Goal: Information Seeking & Learning: Learn about a topic

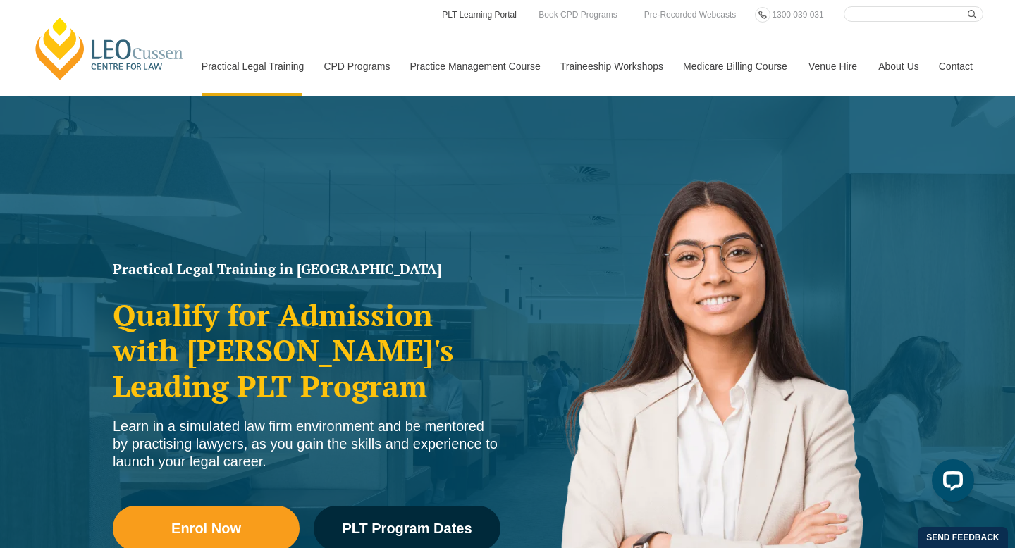
click at [500, 18] on link "PLT Learning Portal" at bounding box center [479, 15] width 78 height 16
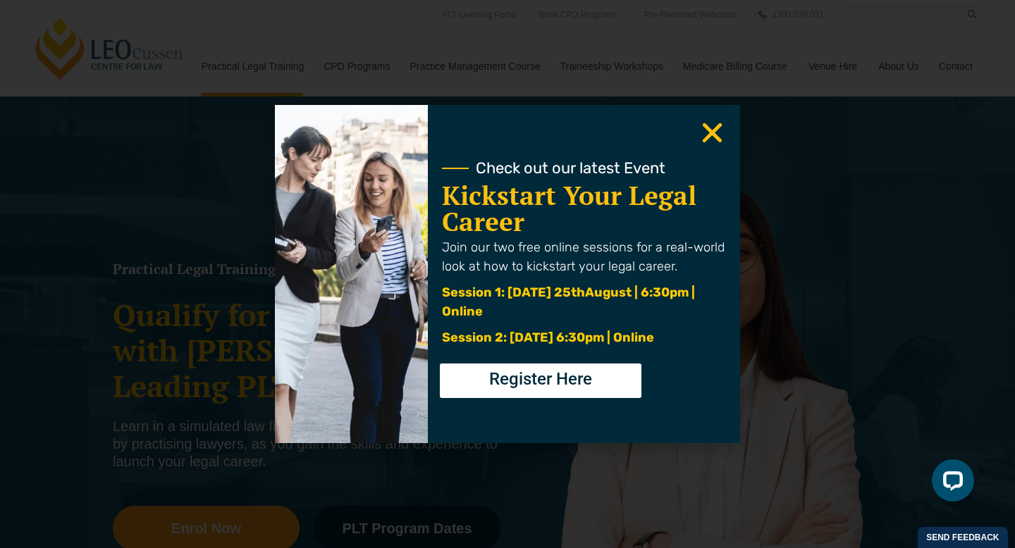
click at [703, 135] on icon "Close" at bounding box center [711, 132] width 27 height 27
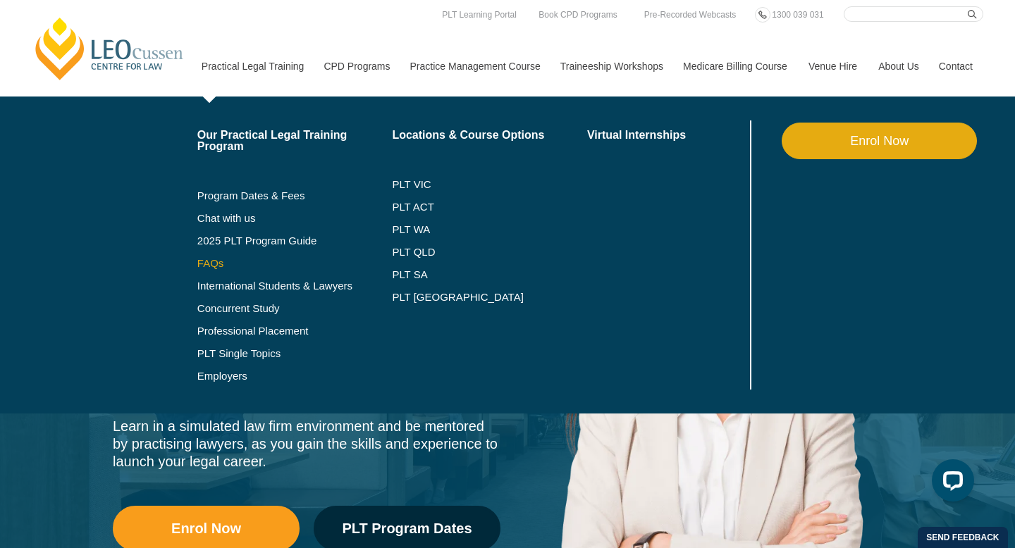
click at [197, 264] on link "FAQs" at bounding box center [294, 263] width 195 height 11
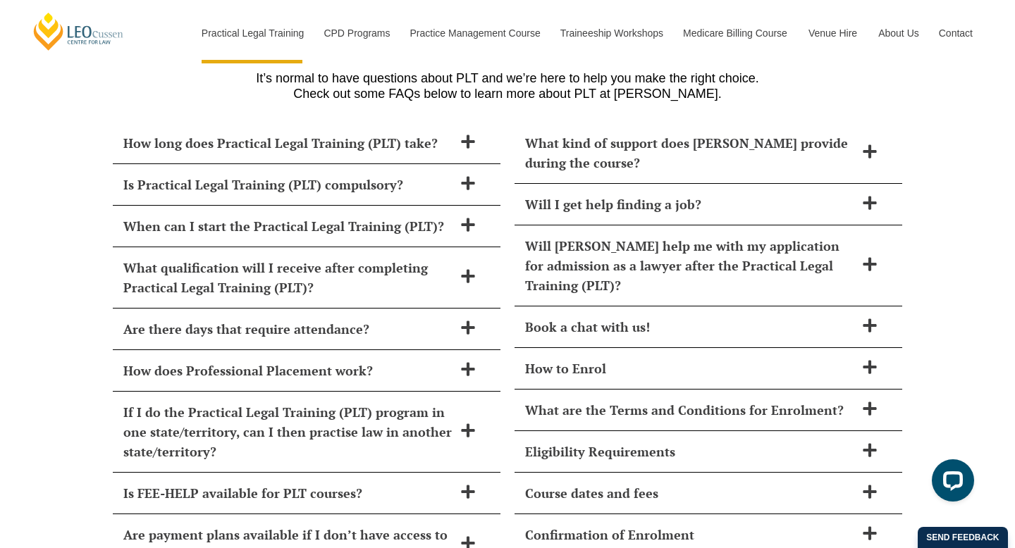
scroll to position [6075, 0]
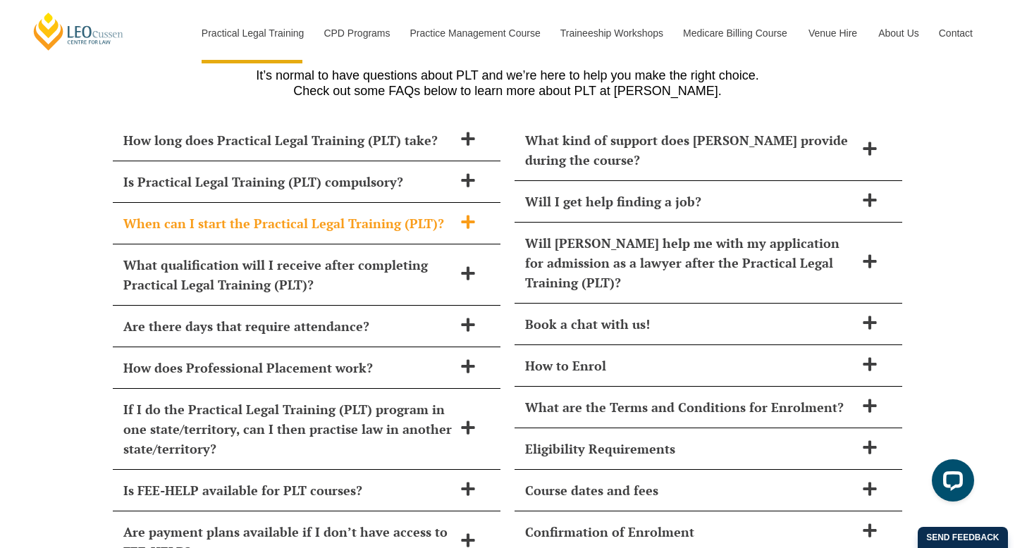
click at [315, 203] on div "When can I start the Practical Legal Training (PLT)?" at bounding box center [307, 224] width 388 height 42
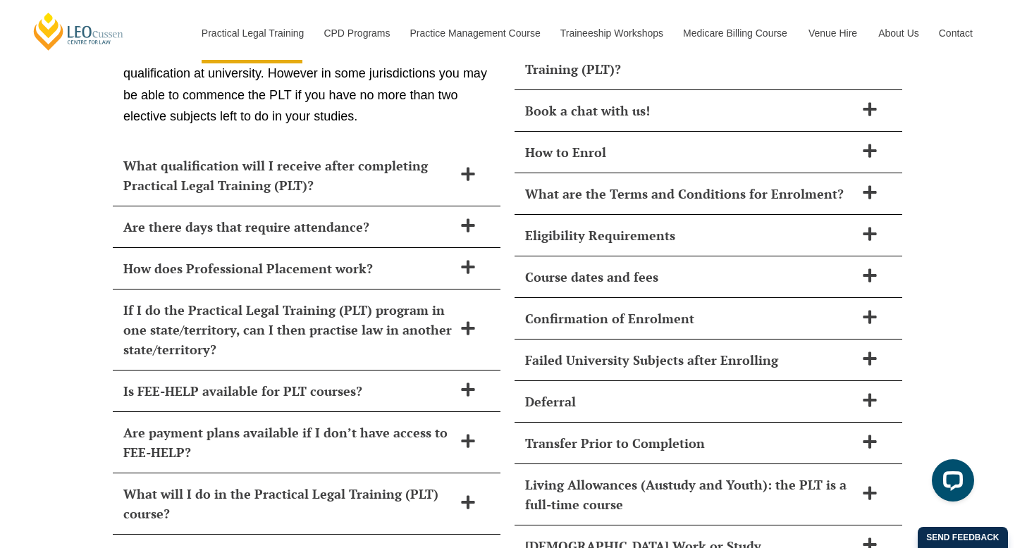
scroll to position [6296, 0]
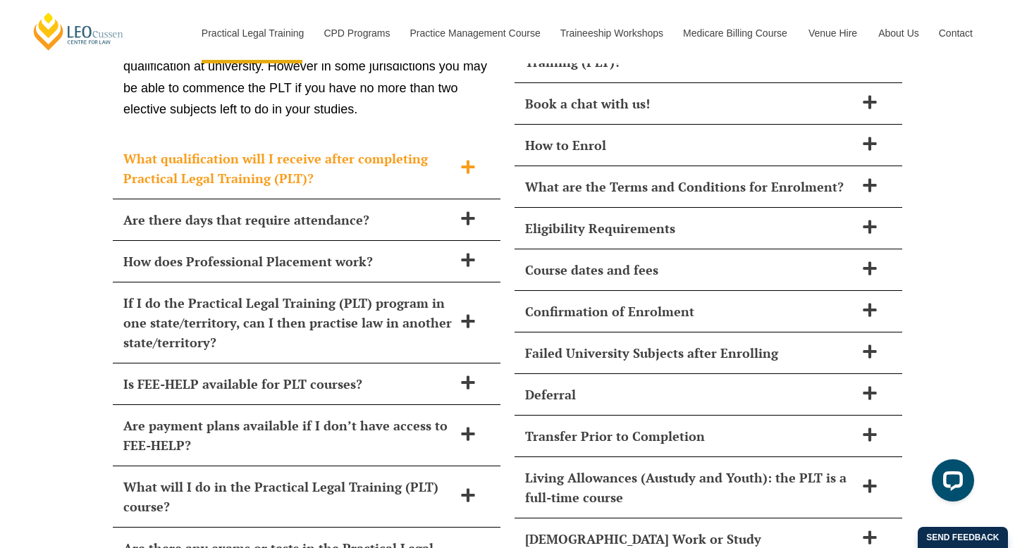
click at [417, 149] on span "What qualification will I receive after completing Practical Legal Training (PL…" at bounding box center [288, 168] width 330 height 39
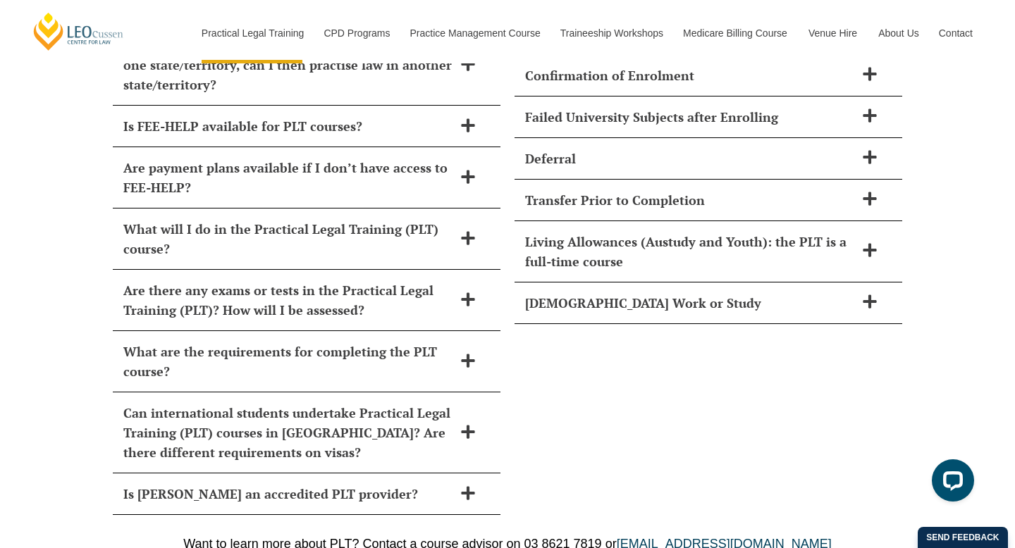
scroll to position [6534, 0]
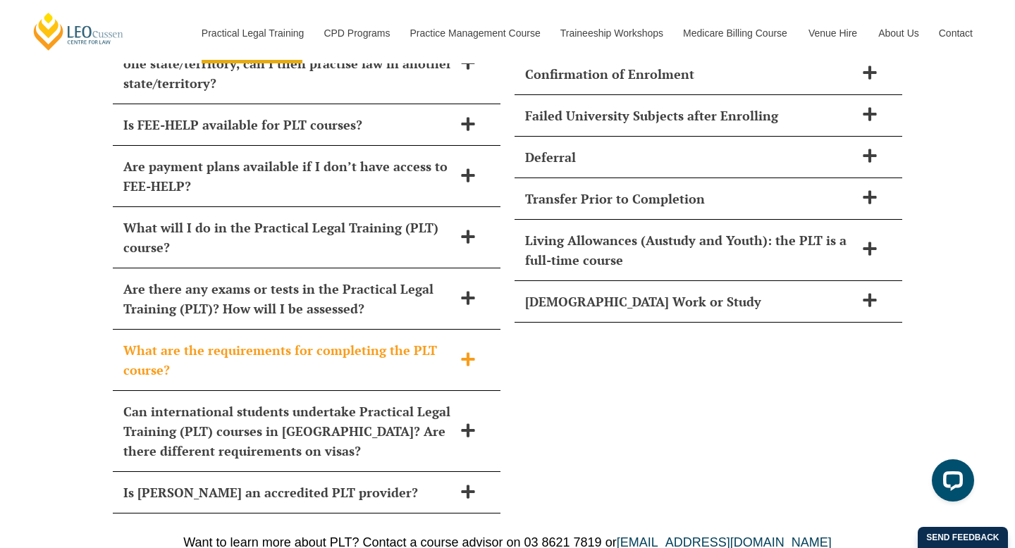
click at [450, 340] on span "What are the requirements for completing the PLT course?" at bounding box center [288, 359] width 330 height 39
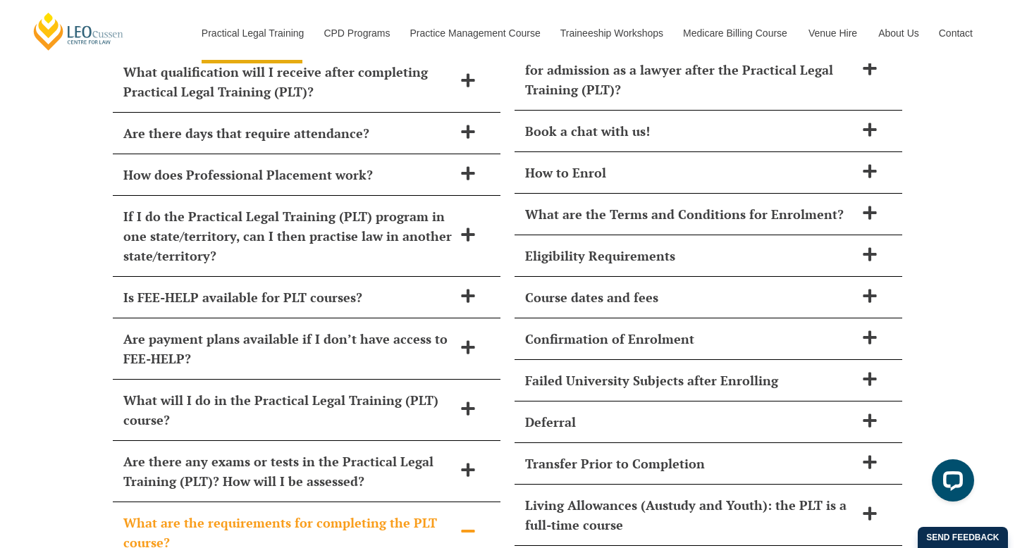
scroll to position [6273, 0]
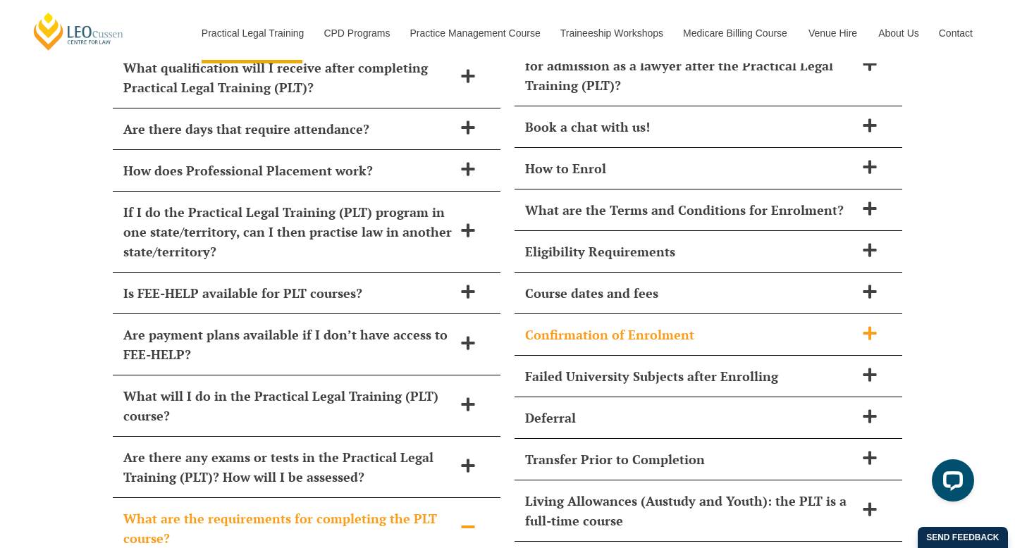
click at [687, 325] on span "Confirmation of Enrolment" at bounding box center [690, 335] width 330 height 20
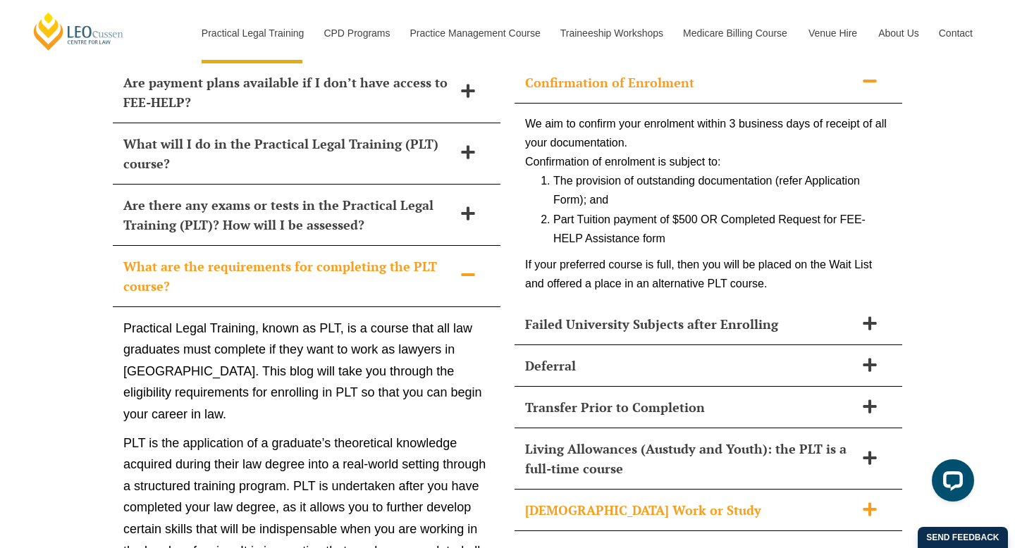
scroll to position [6524, 0]
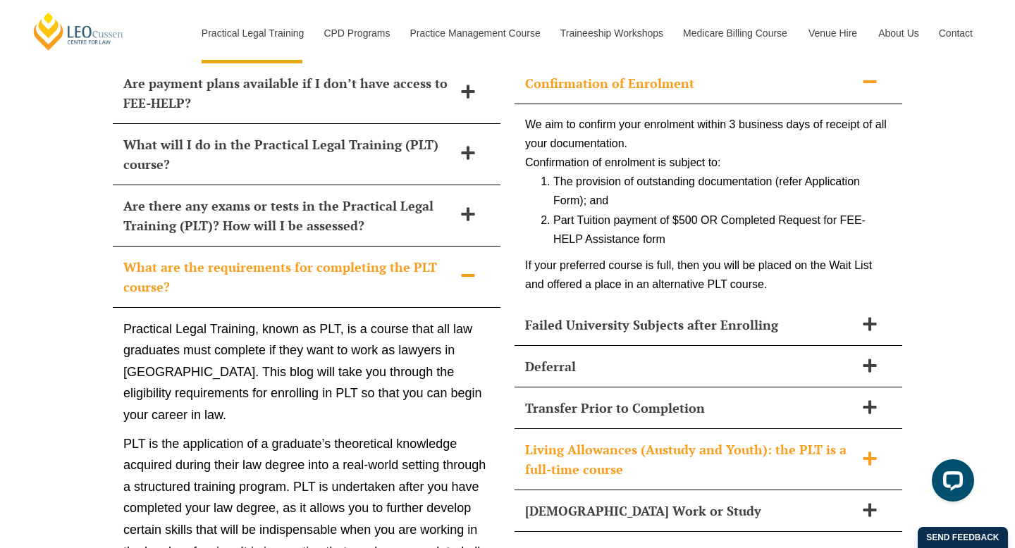
click at [734, 440] on span "Living Allowances (Austudy and Youth): the PLT is a full-time course" at bounding box center [690, 459] width 330 height 39
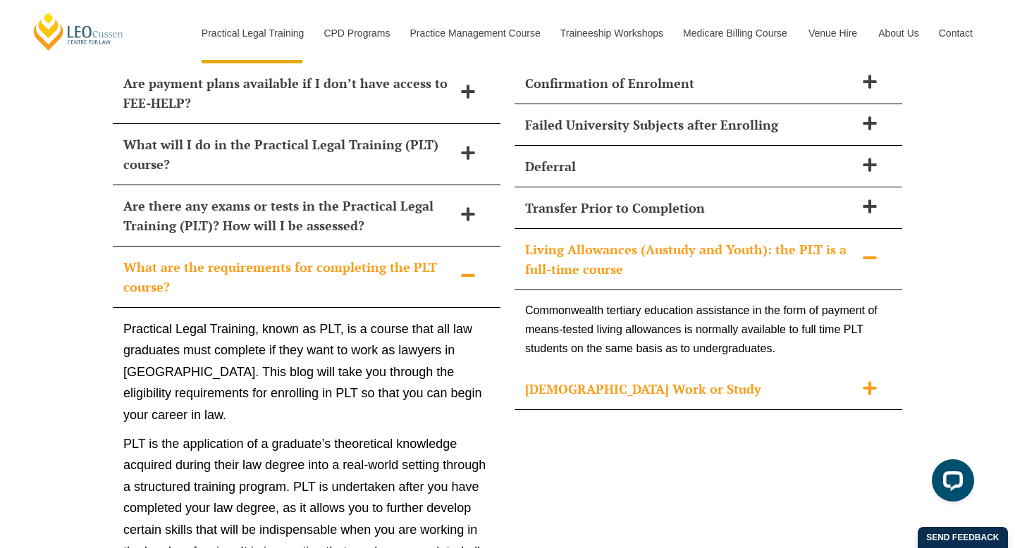
click at [718, 379] on span "[DEMOGRAPHIC_DATA] Work or Study" at bounding box center [690, 389] width 330 height 20
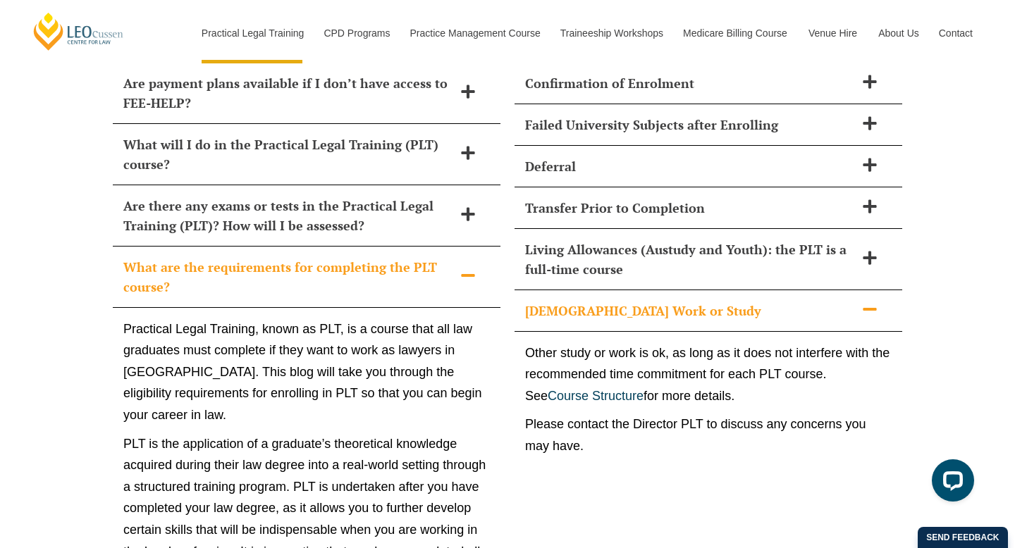
click at [440, 257] on span "What are the requirements for completing the PLT course?" at bounding box center [288, 276] width 330 height 39
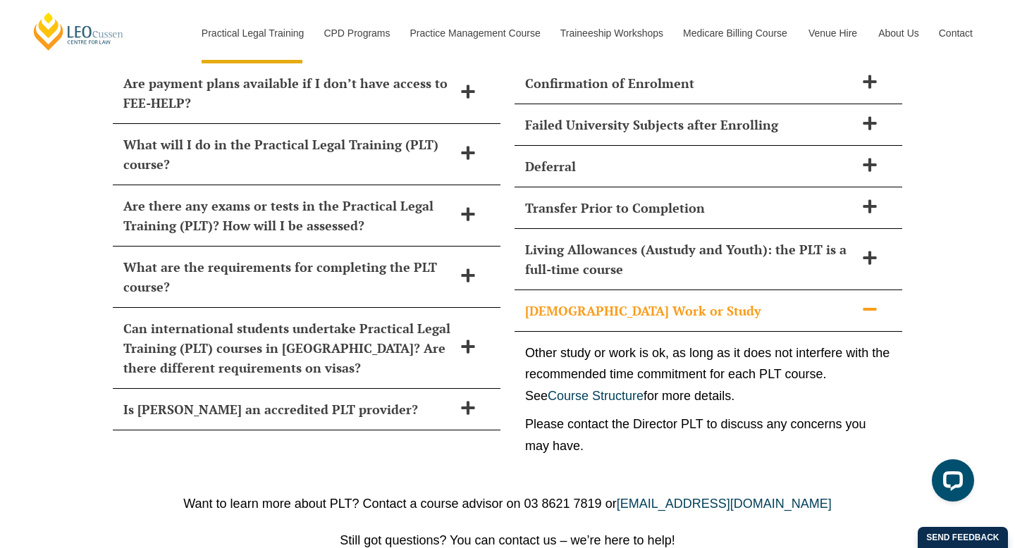
click at [590, 290] on div "Part-Time Work or Study" at bounding box center [708, 311] width 388 height 42
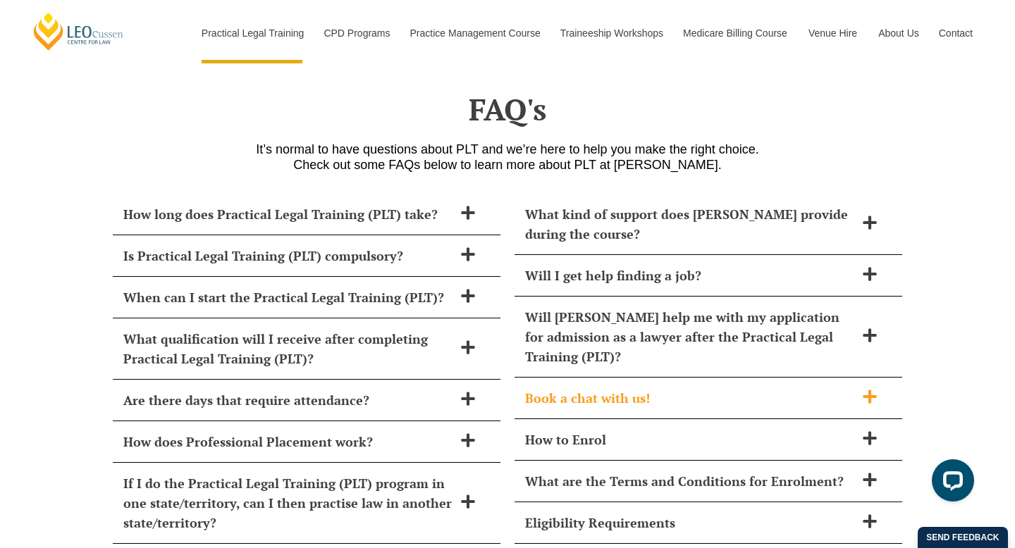
scroll to position [6001, 0]
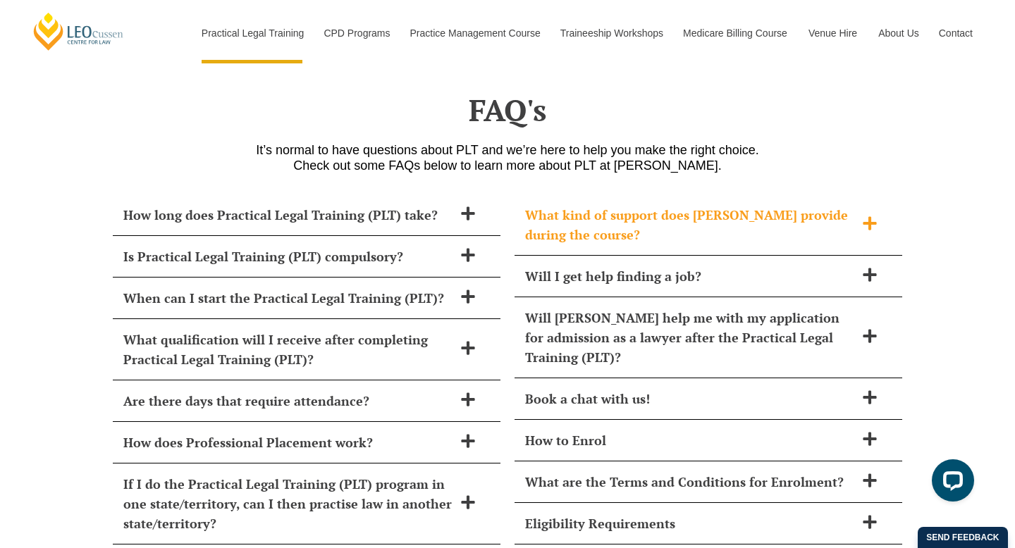
click at [696, 205] on span "What kind of support does Leo Cussen provide during the course?" at bounding box center [690, 224] width 330 height 39
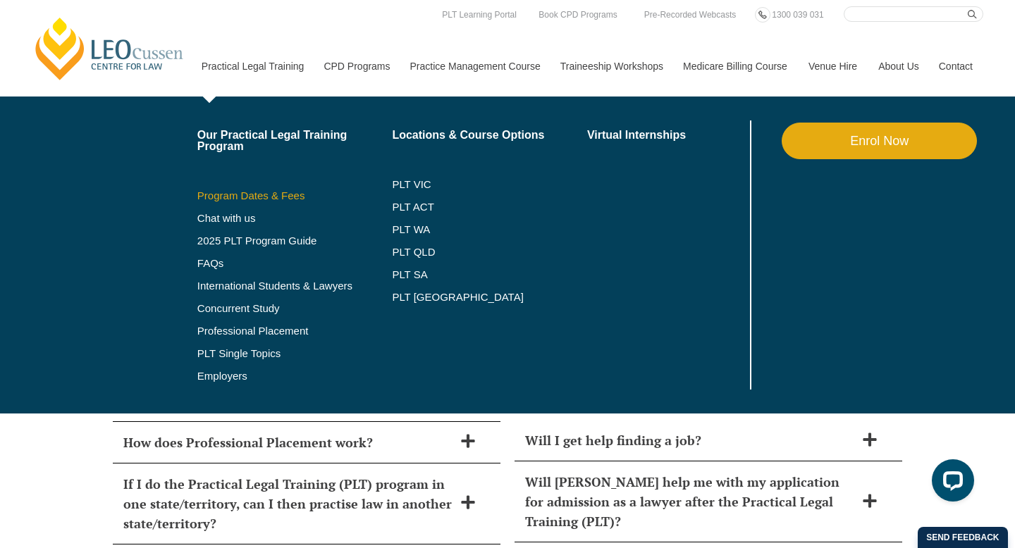
click at [247, 195] on link "Program Dates & Fees" at bounding box center [294, 195] width 195 height 11
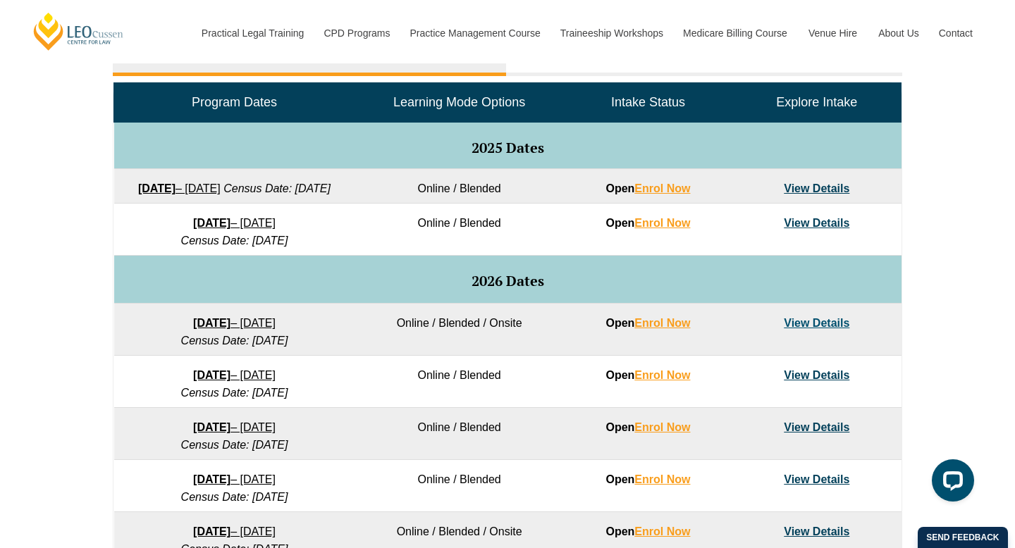
scroll to position [569, 0]
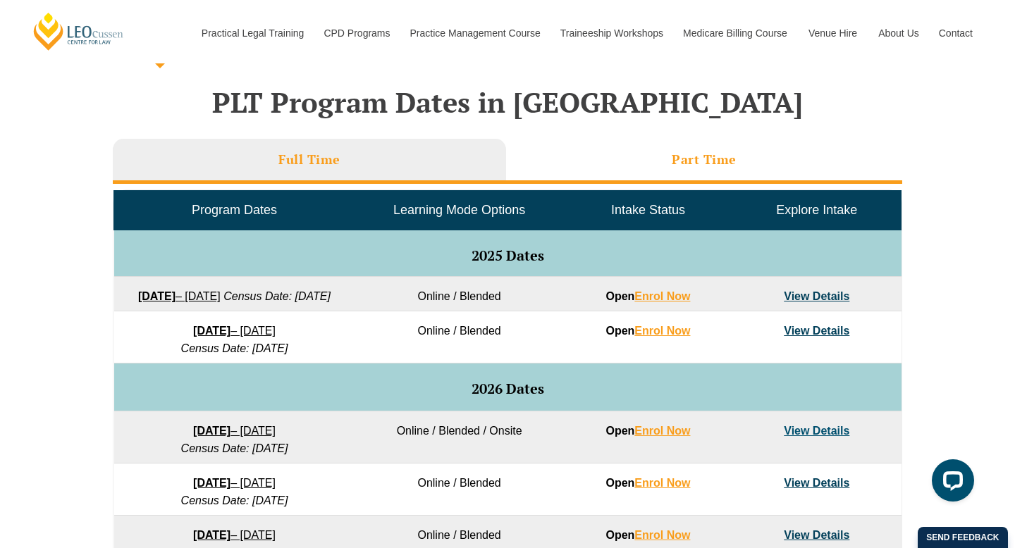
click at [642, 168] on li "Part Time" at bounding box center [704, 161] width 396 height 45
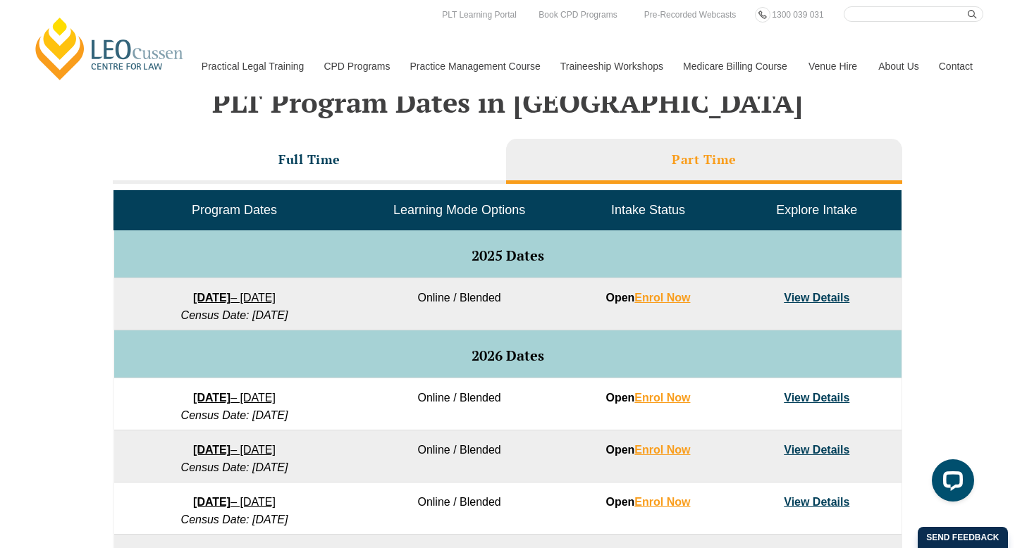
click at [803, 299] on link "View Details" at bounding box center [817, 298] width 66 height 12
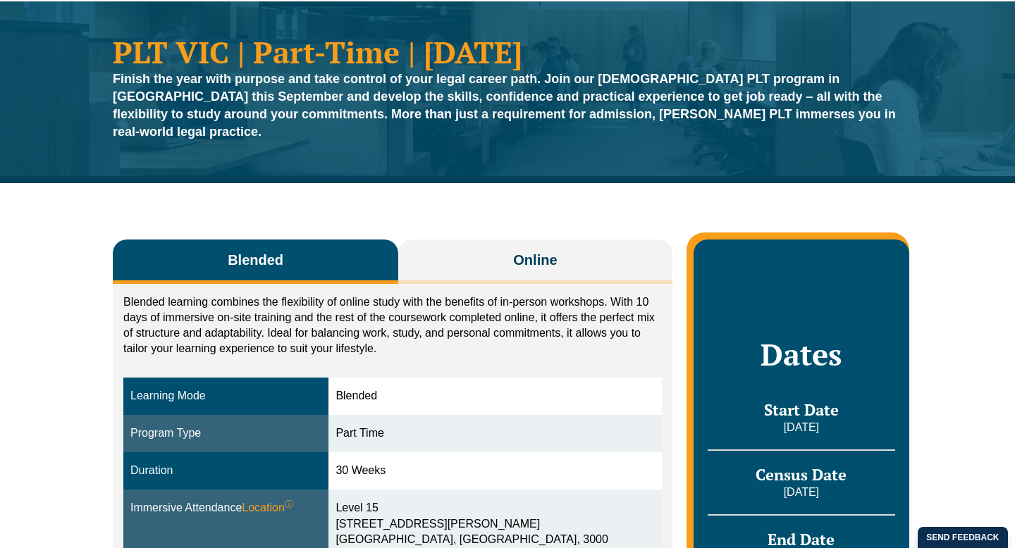
click at [673, 262] on div "Blended Online Blended learning combines the flexibility of online study with t…" at bounding box center [507, 484] width 803 height 603
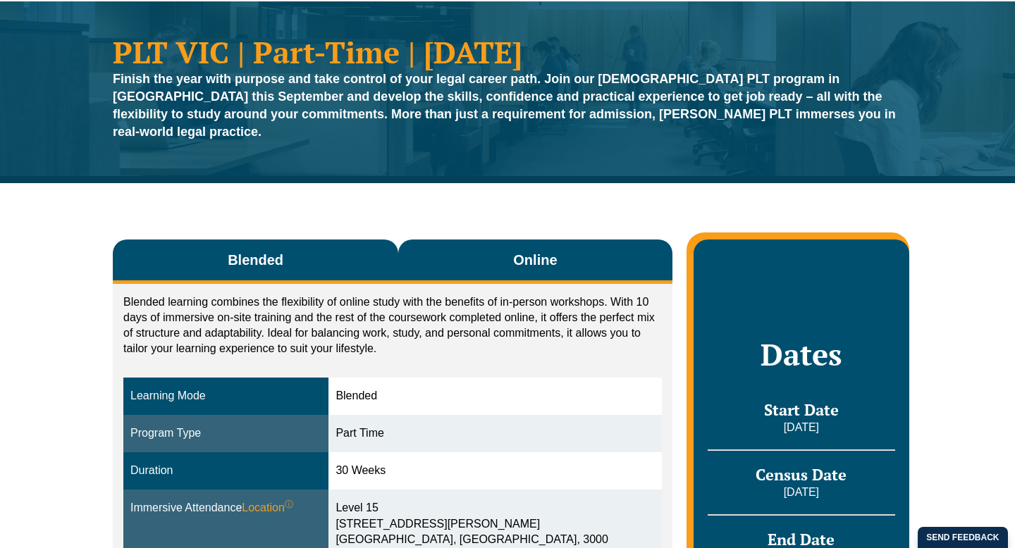
click at [608, 248] on button "Online" at bounding box center [535, 262] width 274 height 44
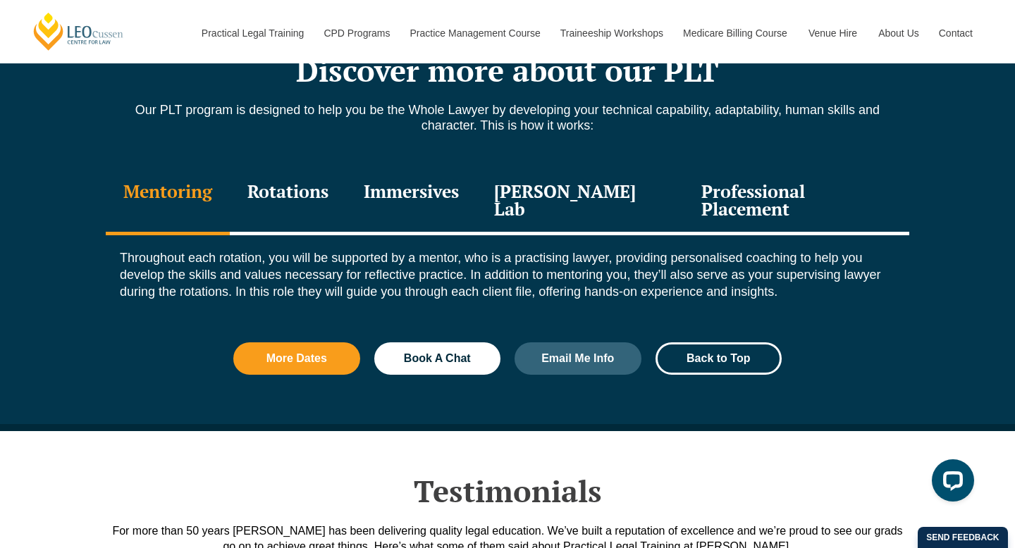
scroll to position [1566, 0]
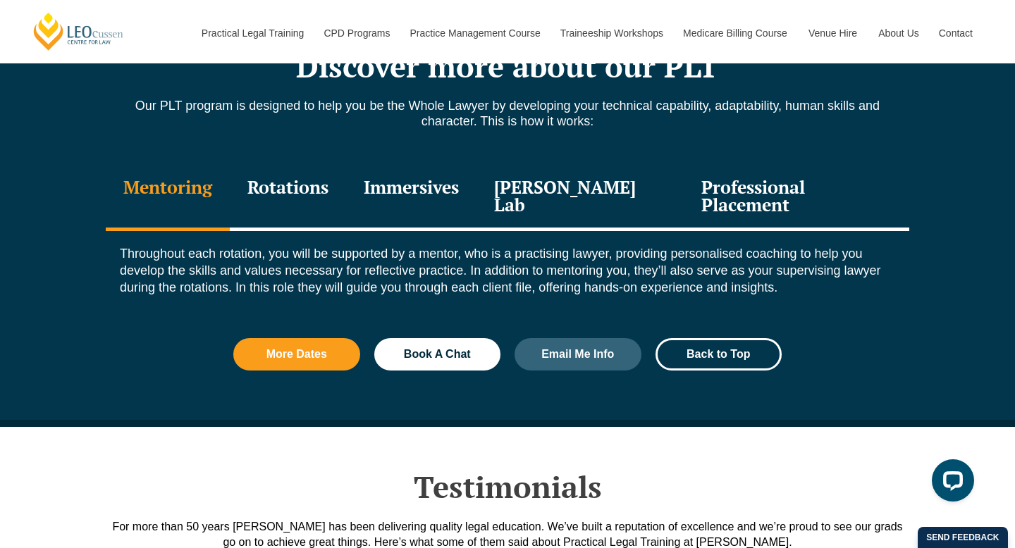
click at [784, 164] on div "Professional Placement" at bounding box center [796, 197] width 225 height 67
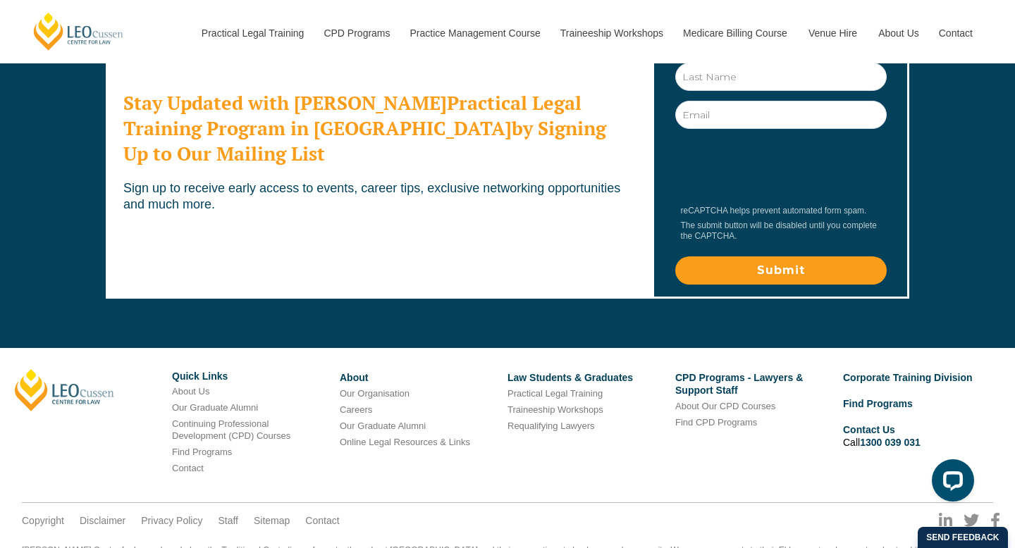
scroll to position [4535, 0]
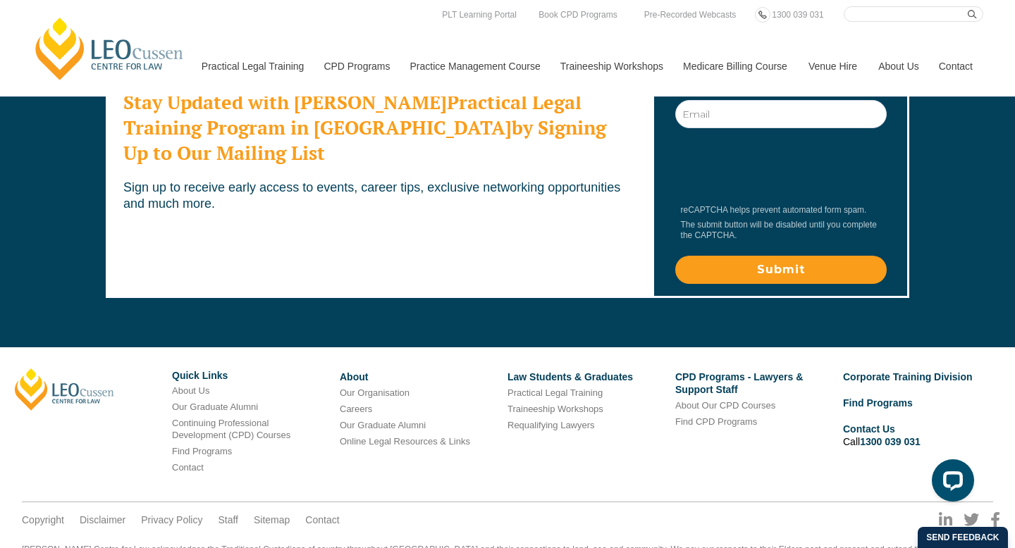
click at [892, 8] on input "Search here" at bounding box center [913, 14] width 140 height 16
type input "course structure"
click at [967, 6] on button "submit" at bounding box center [975, 14] width 16 height 16
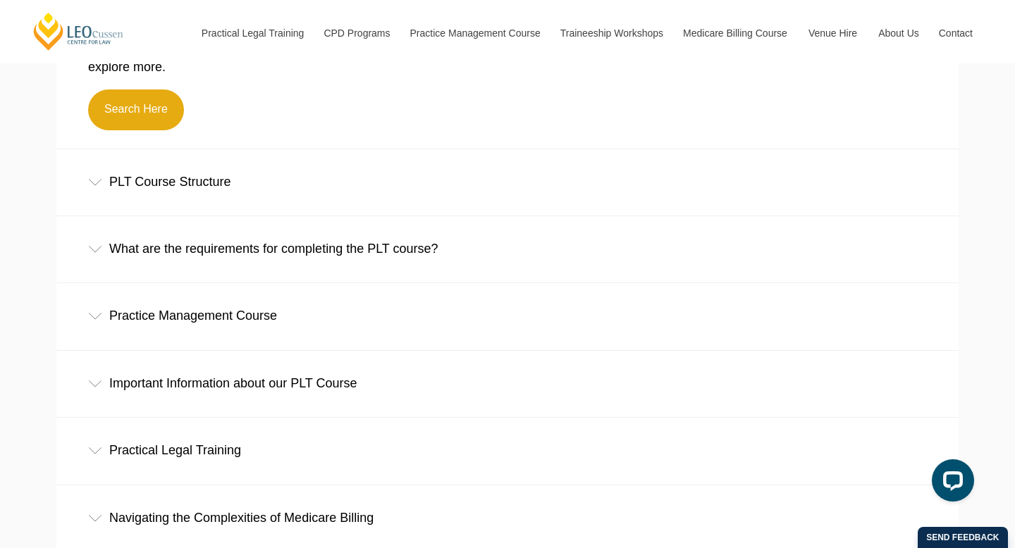
scroll to position [512, 0]
click at [177, 190] on div "PLT Course Structure" at bounding box center [507, 181] width 902 height 66
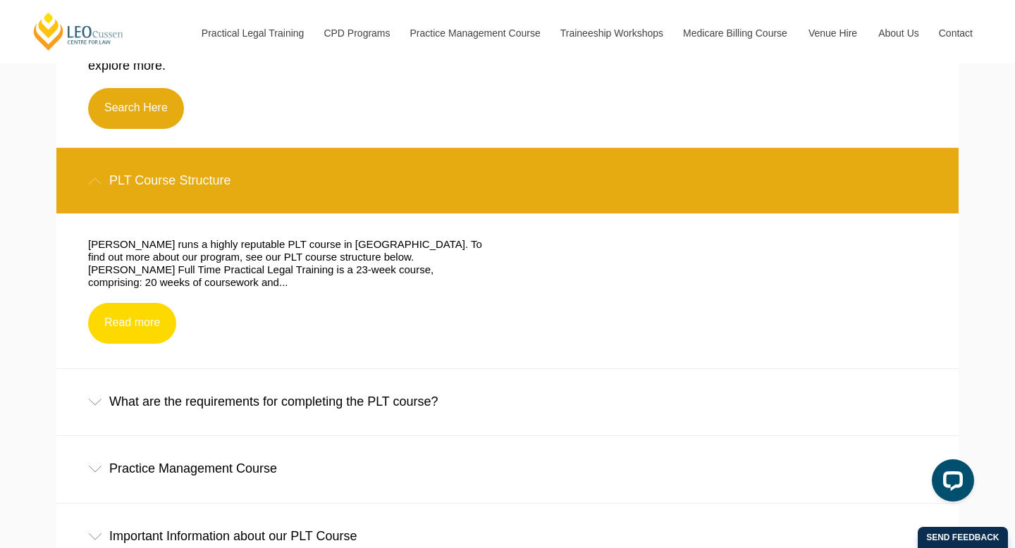
click at [133, 309] on link "Read more" at bounding box center [132, 323] width 88 height 41
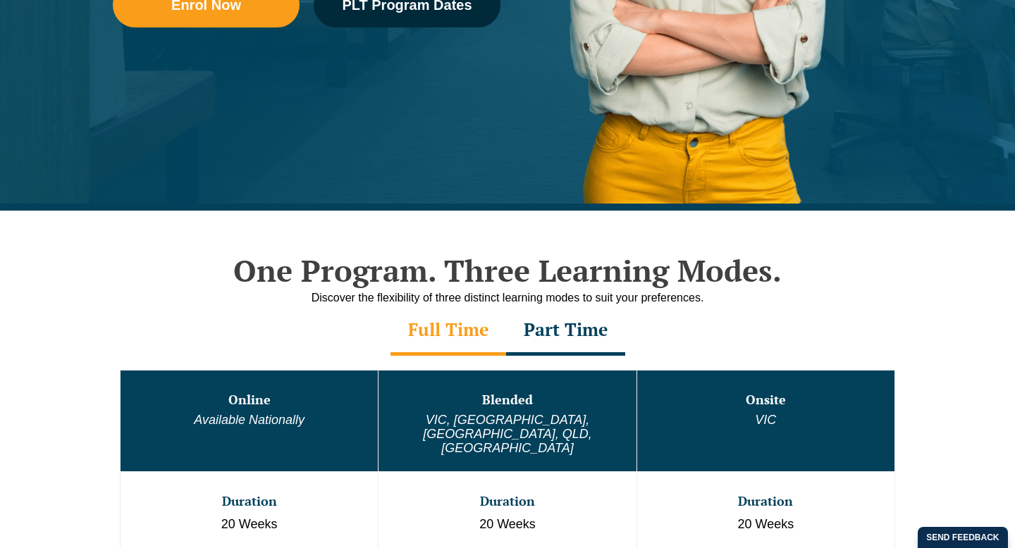
scroll to position [614, 0]
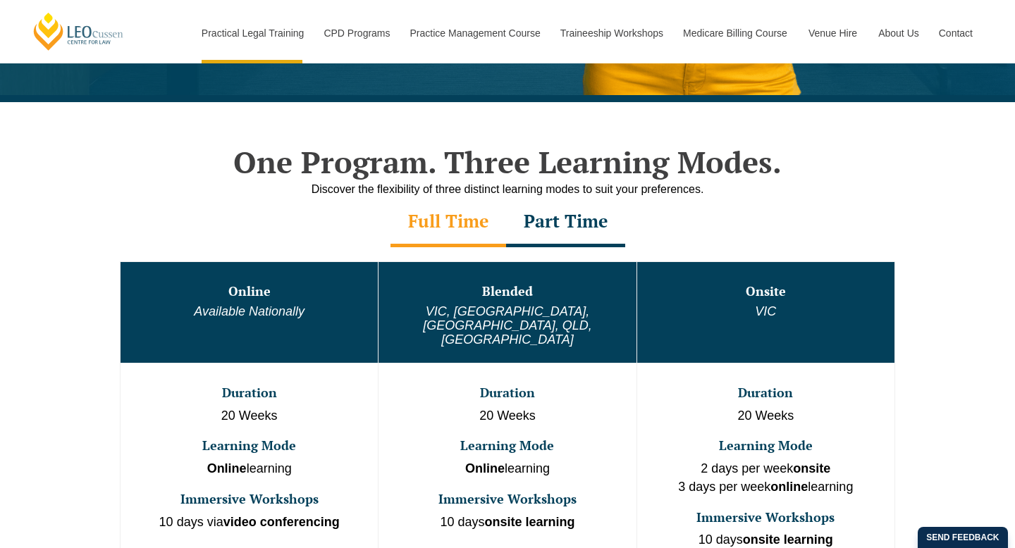
click at [555, 259] on div "Online Available Nationally Blended VIC, WA, ACT, QLD, SA Onsite VIC Duration 2…" at bounding box center [507, 413] width 803 height 333
click at [565, 219] on div "Part Time" at bounding box center [565, 222] width 119 height 49
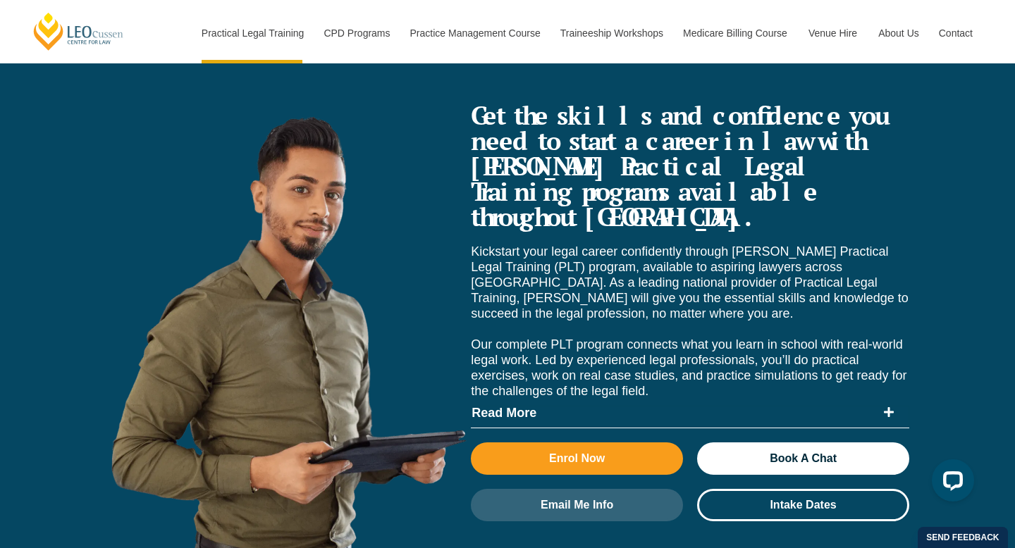
scroll to position [5656, 0]
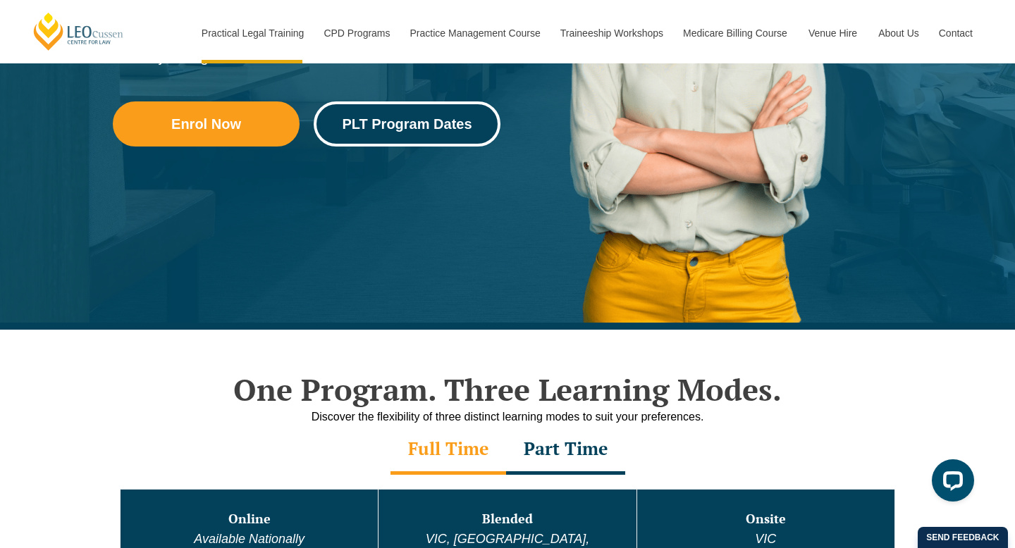
scroll to position [316, 0]
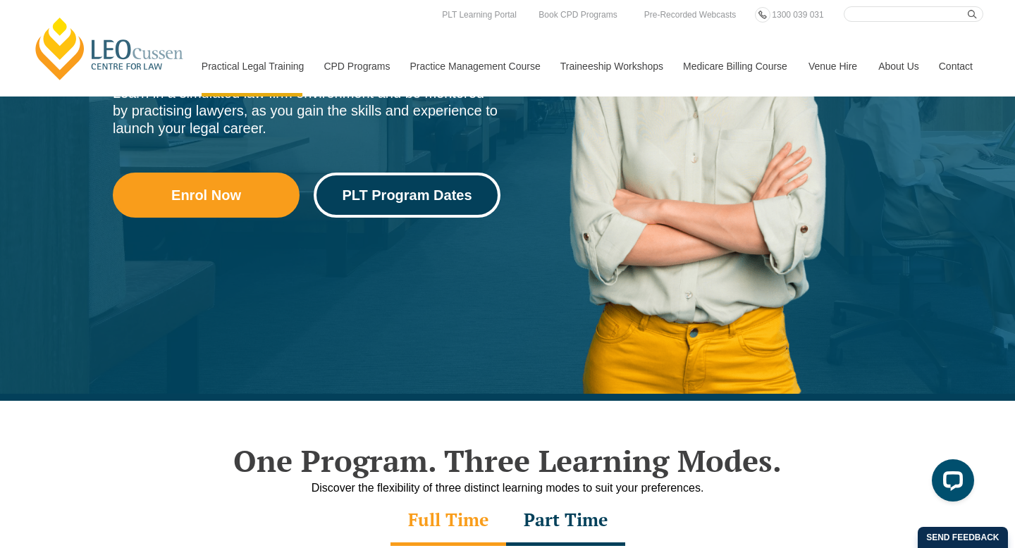
click at [459, 191] on span "PLT Program Dates" at bounding box center [407, 195] width 130 height 14
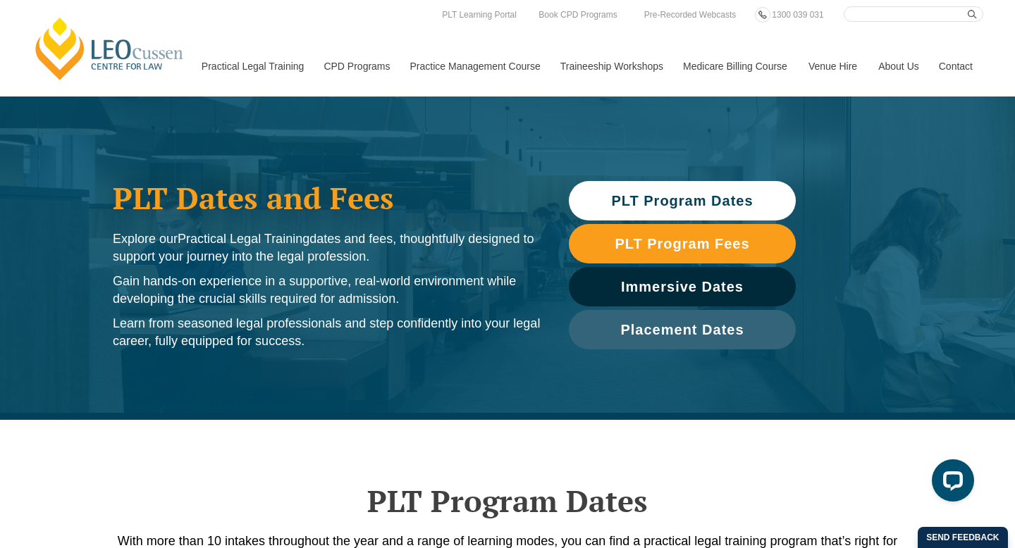
click at [620, 186] on link "PLT Program Dates" at bounding box center [682, 200] width 227 height 39
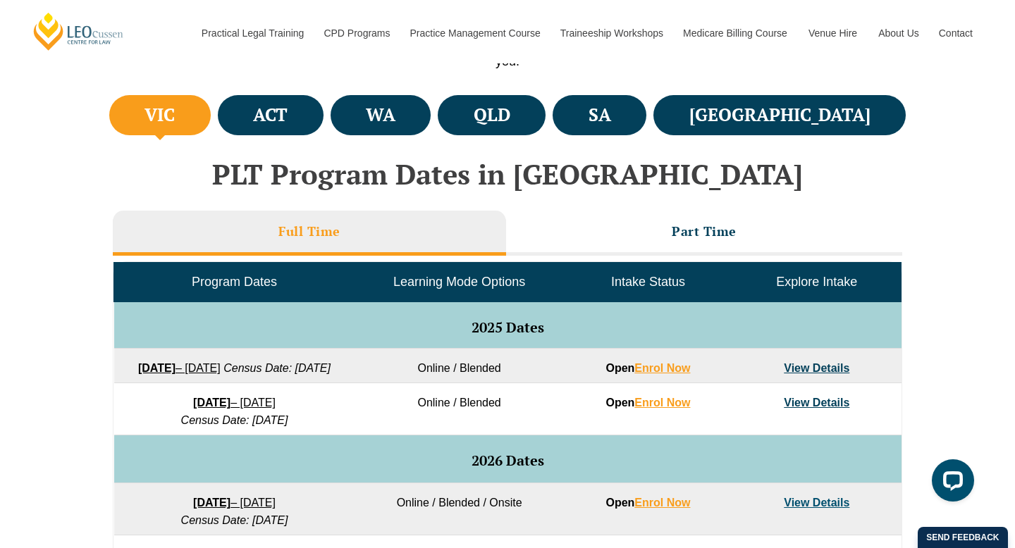
scroll to position [517, 0]
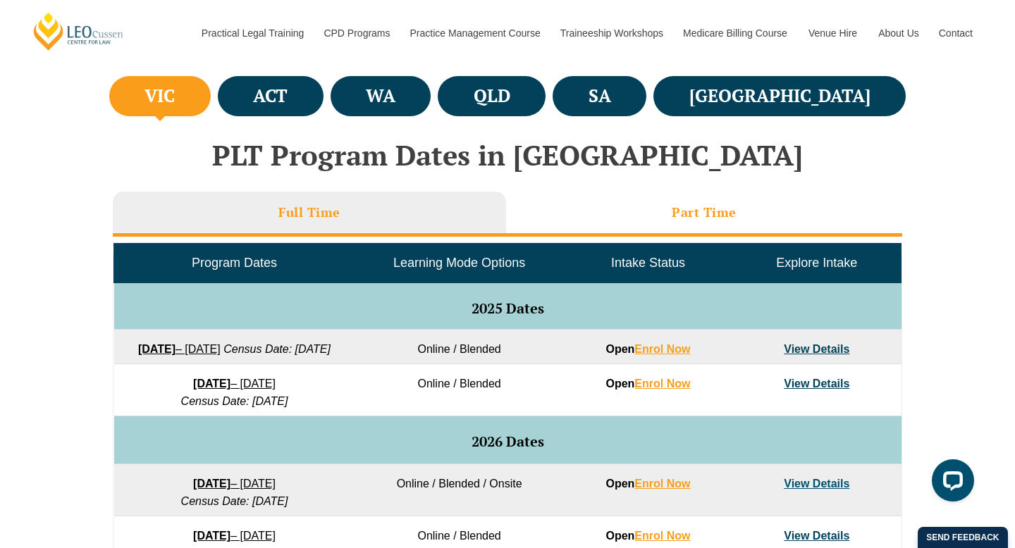
click at [623, 228] on li "Part Time" at bounding box center [704, 214] width 396 height 45
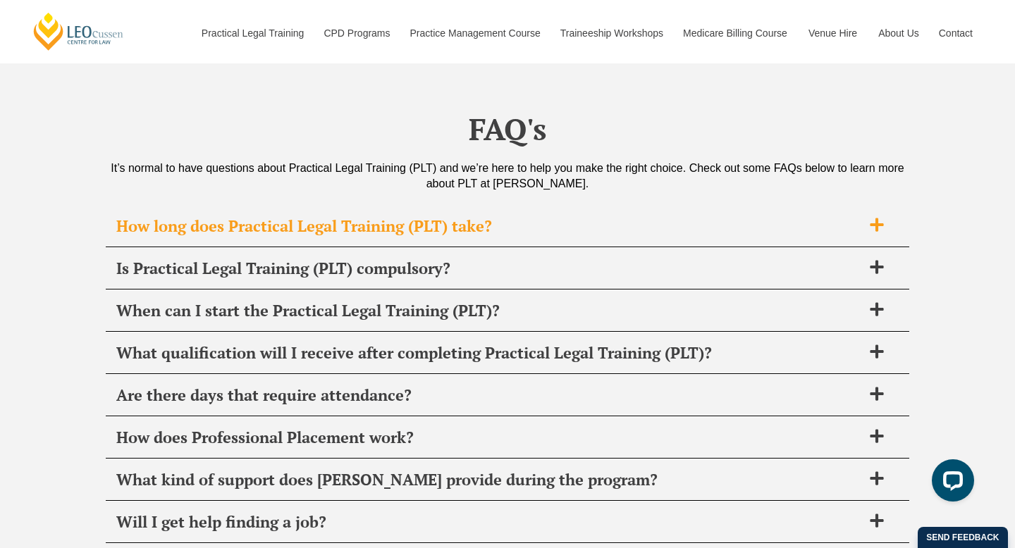
scroll to position [5211, 0]
